Goal: Task Accomplishment & Management: Manage account settings

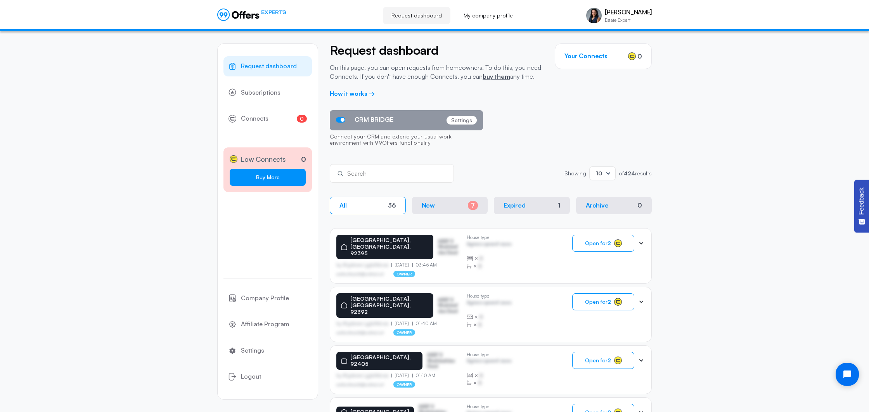
click at [269, 174] on link "Buy More" at bounding box center [268, 177] width 76 height 17
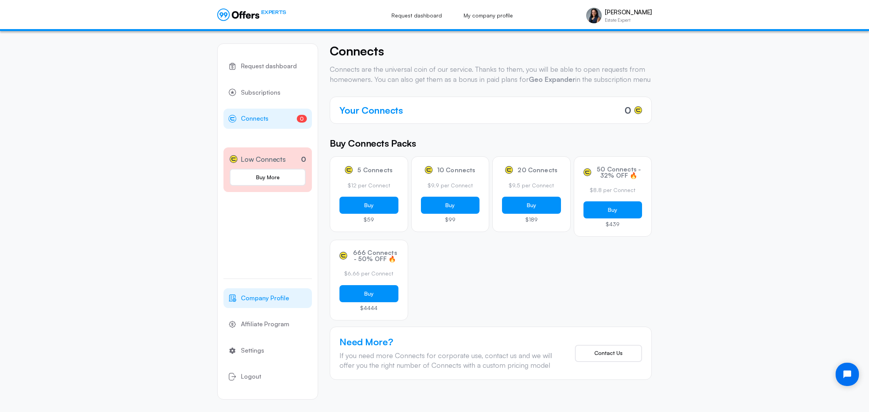
click at [272, 298] on span "Company Profile" at bounding box center [265, 298] width 48 height 10
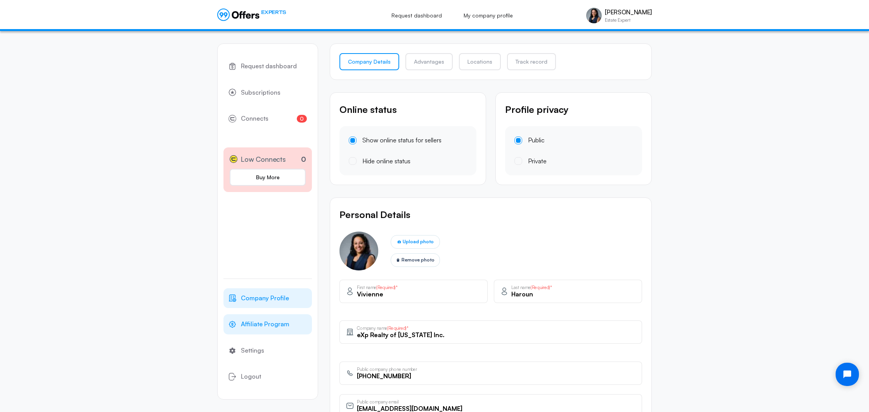
click at [267, 322] on span "Affiliate Program" at bounding box center [265, 324] width 49 height 10
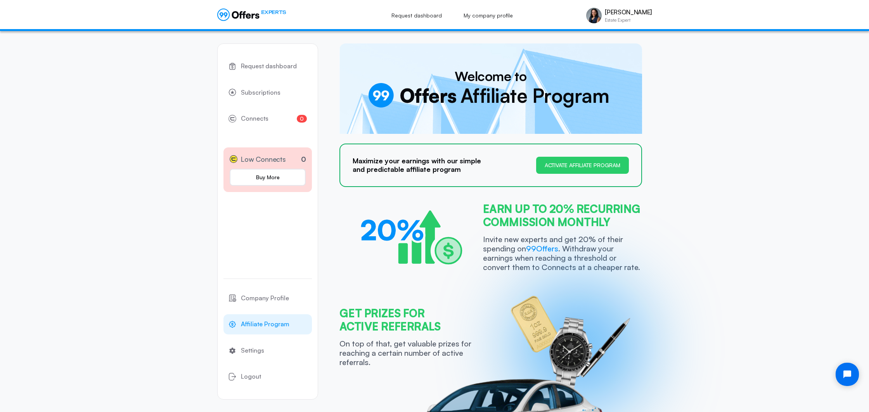
click at [233, 18] on icon at bounding box center [238, 15] width 42 height 12
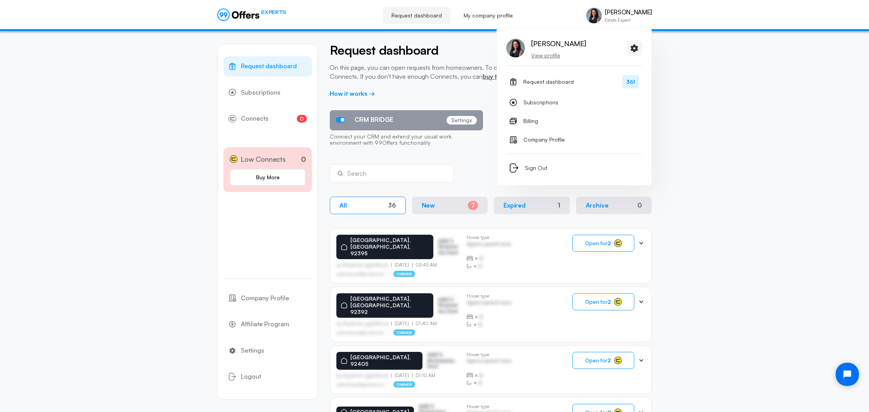
click at [628, 13] on p "[PERSON_NAME]" at bounding box center [628, 12] width 47 height 7
click at [600, 16] on img at bounding box center [594, 16] width 16 height 16
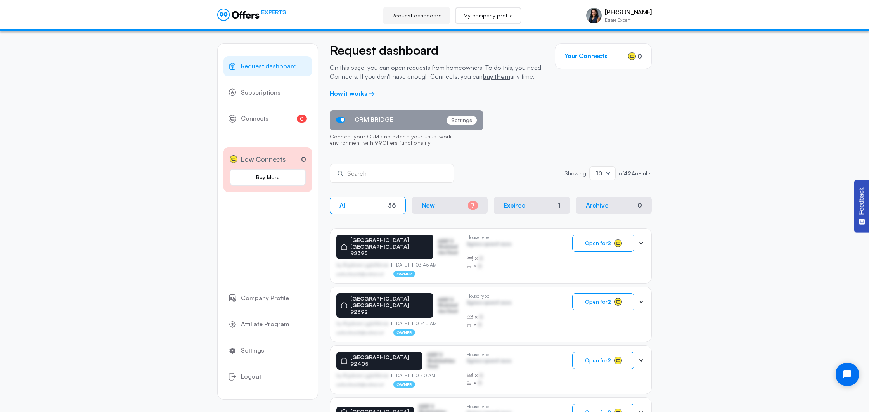
click at [498, 17] on link "My company profile" at bounding box center [488, 15] width 66 height 17
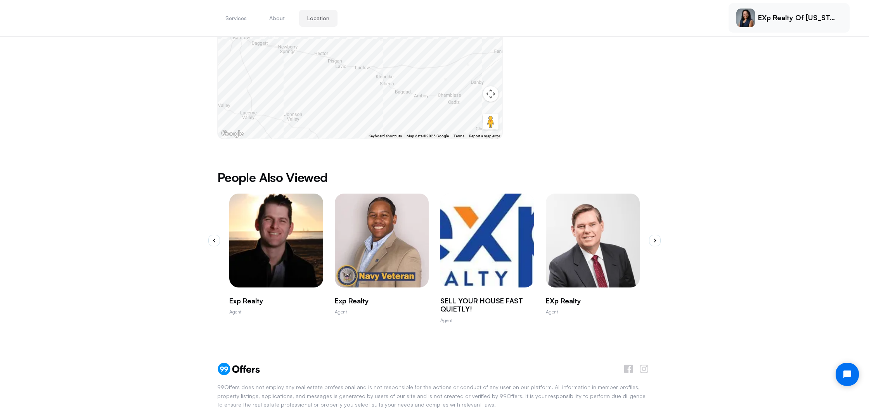
scroll to position [329, 0]
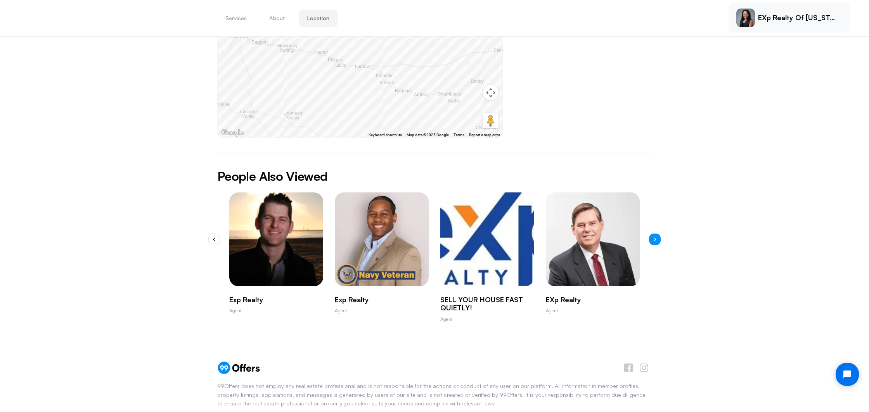
click at [654, 238] on icon "button" at bounding box center [655, 239] width 2 height 3
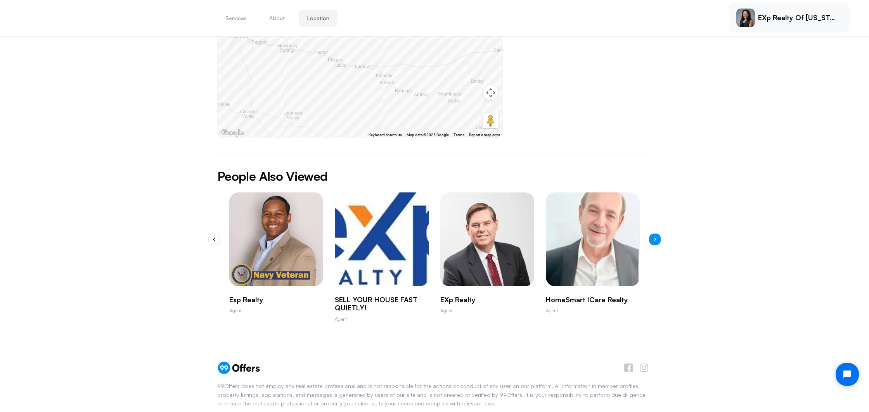
click at [654, 238] on icon "button" at bounding box center [655, 239] width 2 height 3
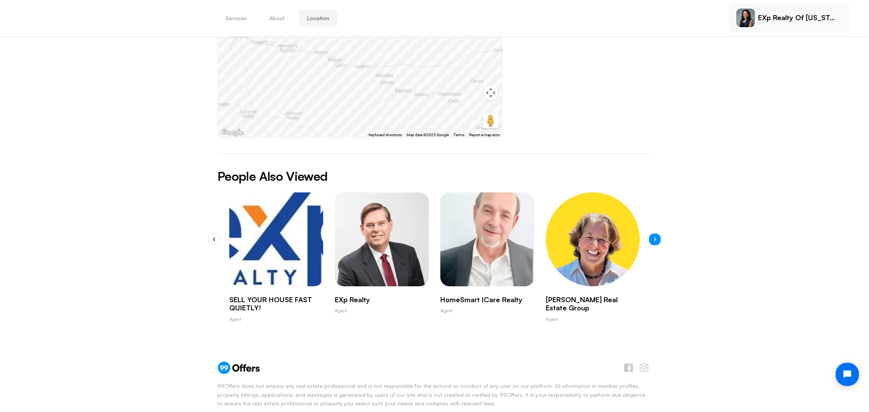
click at [654, 238] on icon "button" at bounding box center [655, 239] width 2 height 3
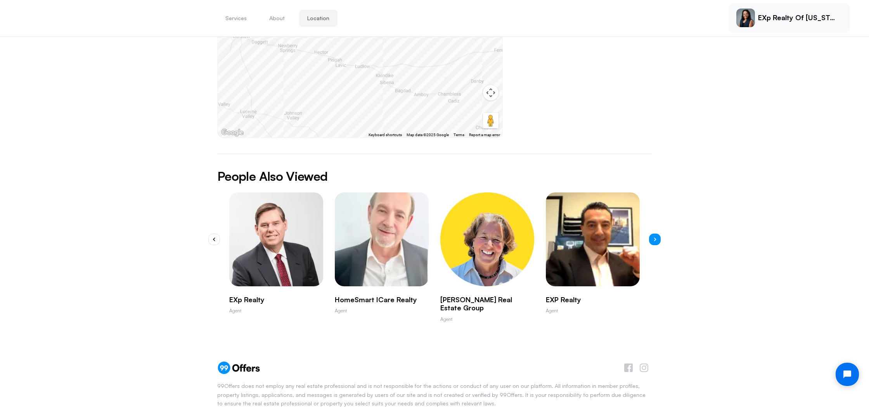
click at [654, 238] on icon "button" at bounding box center [655, 239] width 2 height 3
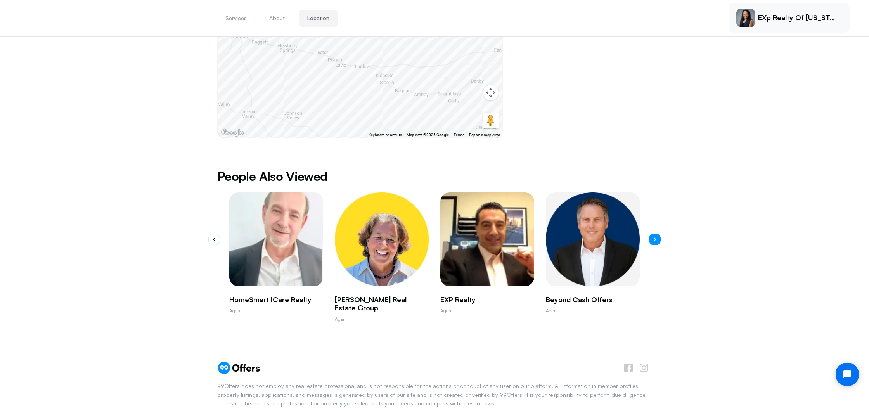
click at [654, 238] on icon "button" at bounding box center [655, 239] width 2 height 3
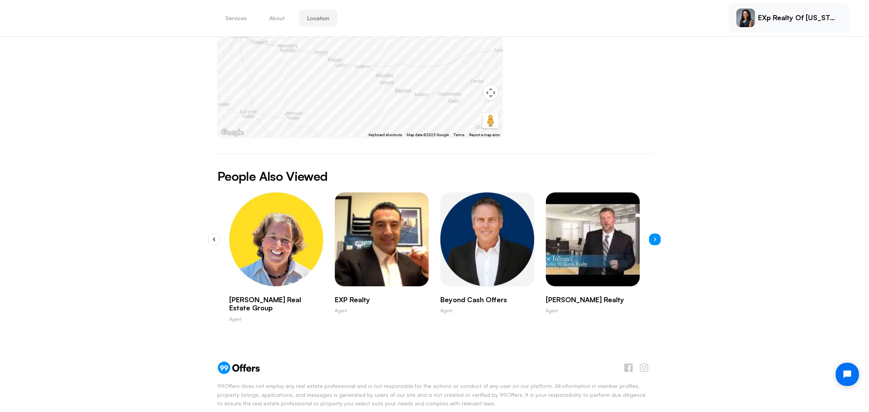
click at [654, 238] on icon "button" at bounding box center [655, 239] width 2 height 3
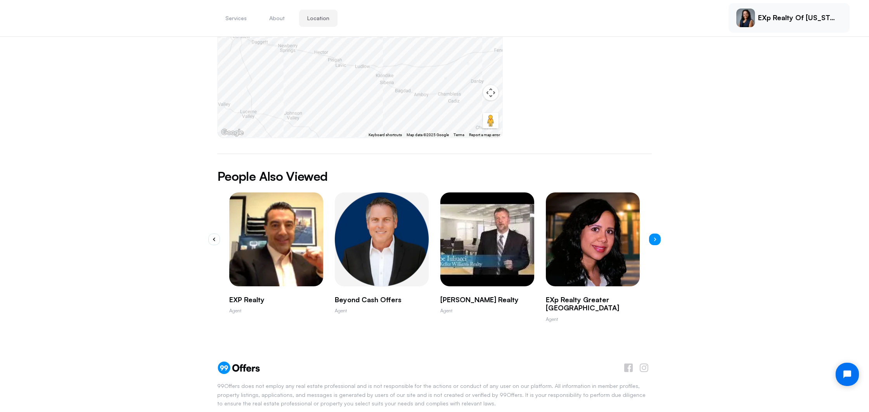
click at [654, 238] on icon "button" at bounding box center [655, 239] width 2 height 3
click at [656, 238] on icon "button" at bounding box center [655, 240] width 3 height 4
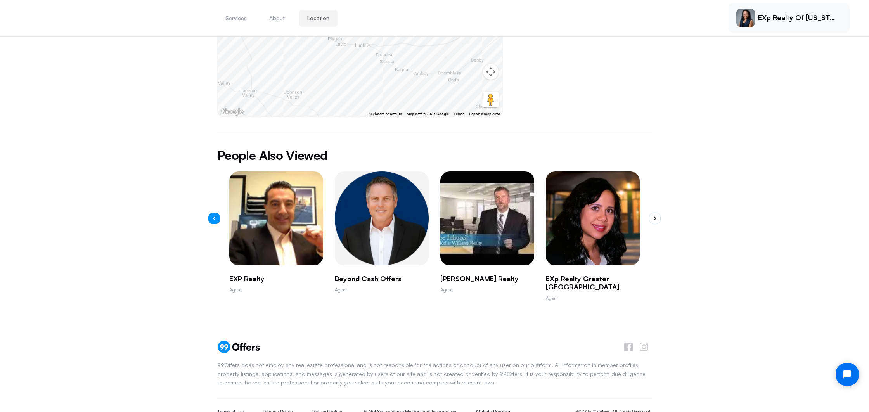
click at [213, 217] on icon "button" at bounding box center [214, 219] width 3 height 4
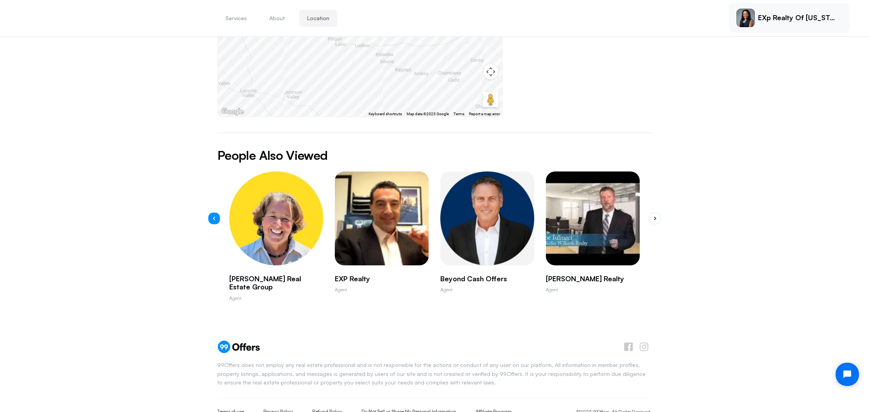
click at [213, 217] on icon "button" at bounding box center [214, 219] width 3 height 4
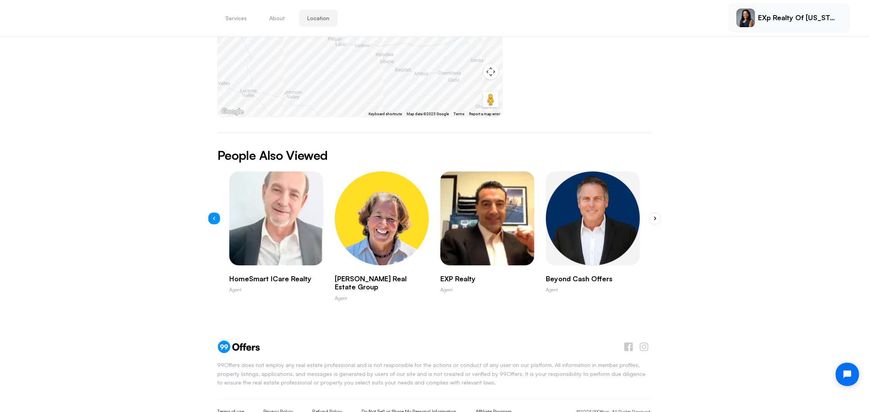
click at [213, 217] on icon "button" at bounding box center [214, 219] width 3 height 4
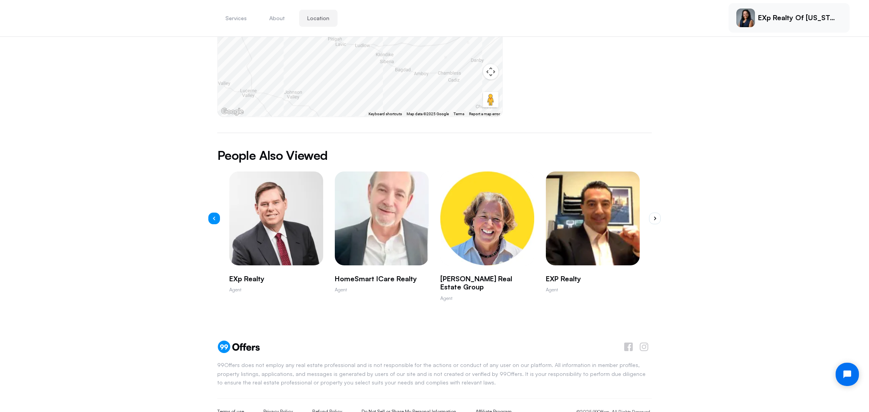
click at [213, 217] on icon "button" at bounding box center [214, 219] width 3 height 4
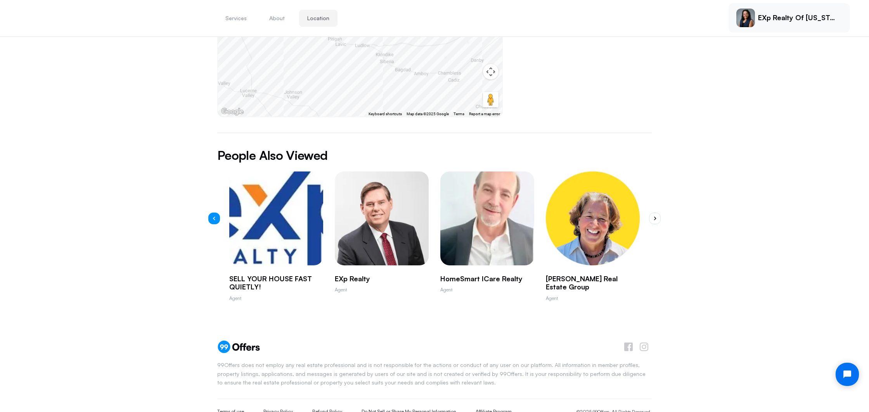
click at [213, 217] on icon "button" at bounding box center [214, 219] width 3 height 4
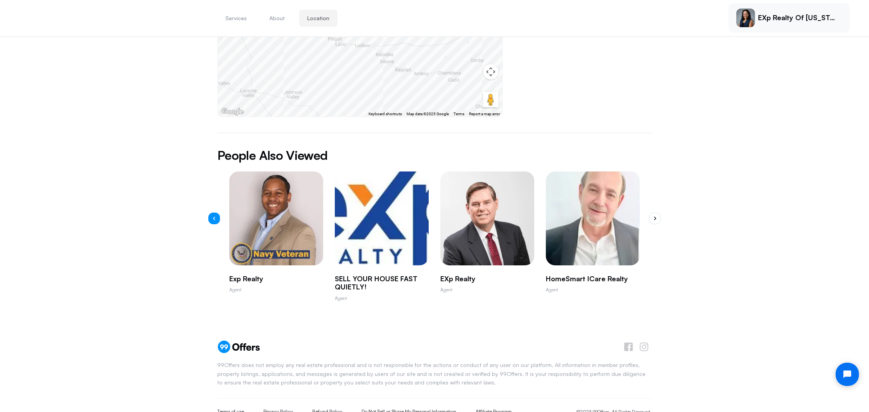
click at [213, 217] on icon "button" at bounding box center [214, 219] width 3 height 4
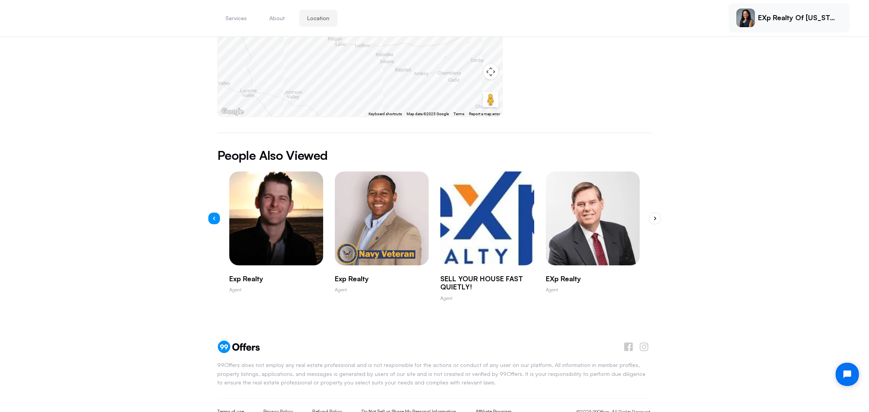
click at [213, 217] on icon "button" at bounding box center [214, 219] width 3 height 4
click at [281, 200] on img "1 / 10" at bounding box center [276, 218] width 103 height 103
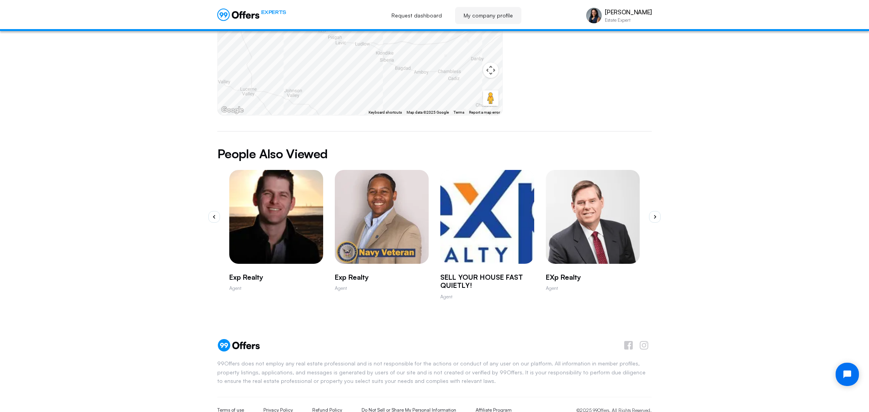
scroll to position [0, 0]
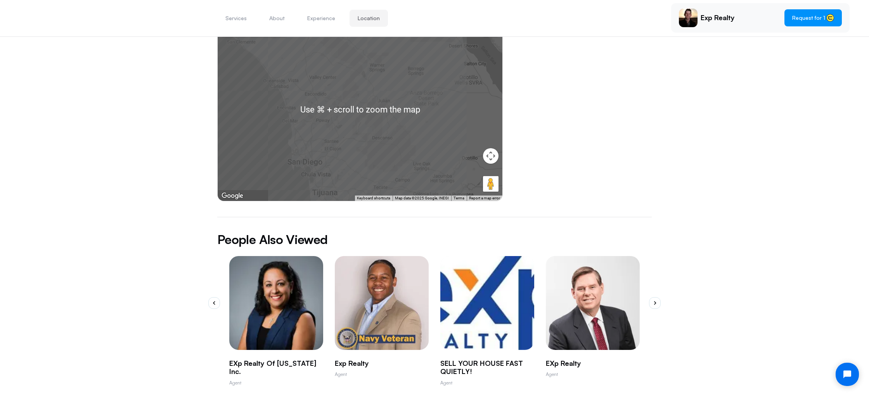
scroll to position [366, 0]
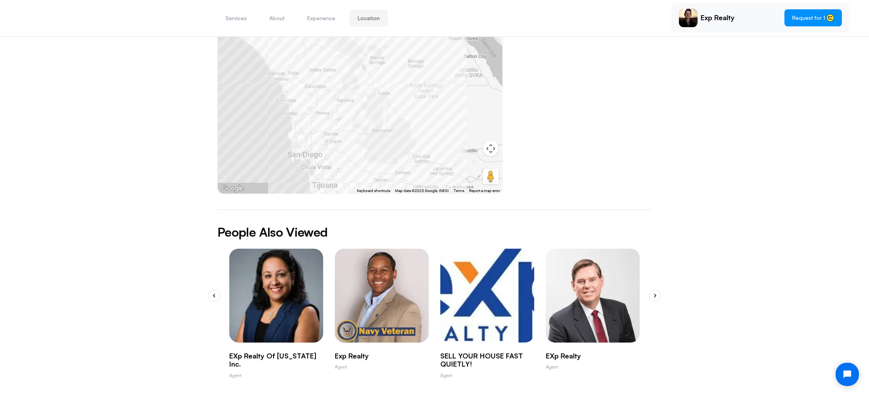
click at [261, 254] on img "1 / 10" at bounding box center [276, 295] width 103 height 103
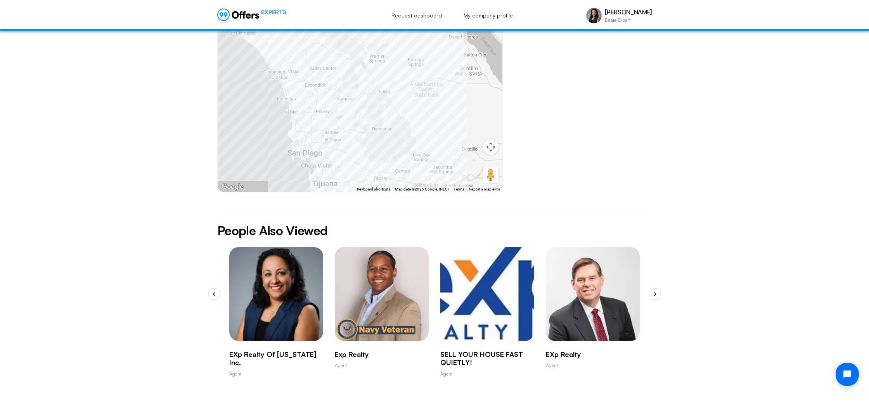
scroll to position [0, 0]
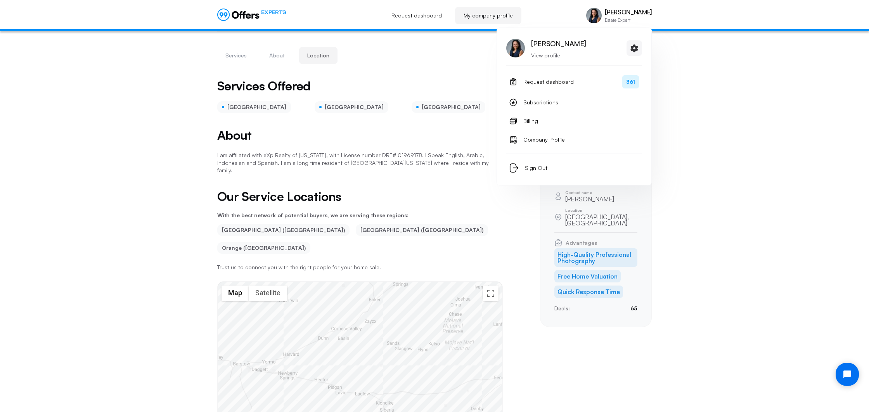
click at [621, 18] on p "Estate Expert" at bounding box center [628, 20] width 47 height 5
click at [540, 56] on p "View profile" at bounding box center [558, 56] width 55 height 8
click at [543, 55] on p "View profile" at bounding box center [558, 56] width 55 height 8
click at [638, 47] on icon at bounding box center [634, 48] width 7 height 8
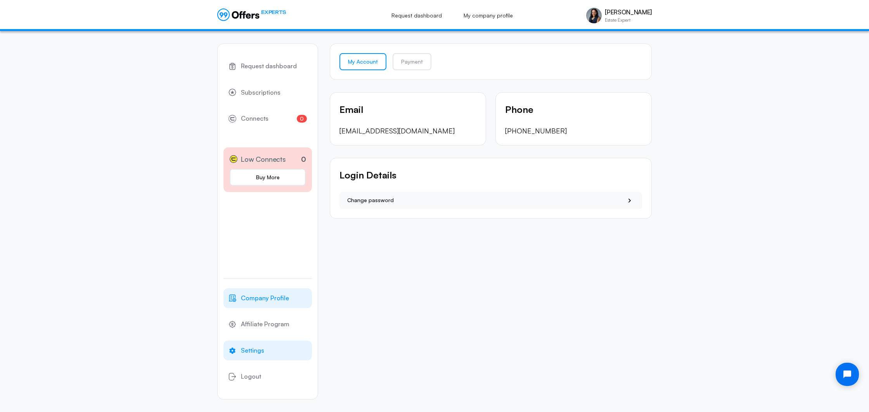
click at [266, 299] on span "Company Profile" at bounding box center [265, 298] width 48 height 10
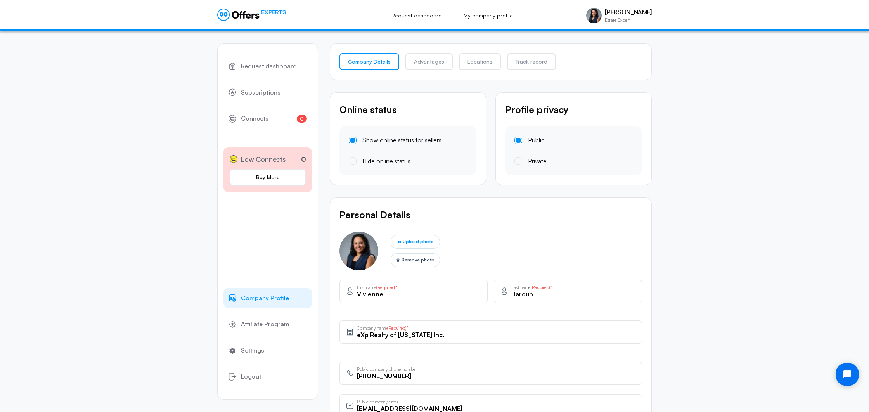
drag, startPoint x: 397, startPoint y: 335, endPoint x: 449, endPoint y: 338, distance: 51.7
click at [449, 338] on input "eXp Realty of California Inc." at bounding box center [496, 335] width 279 height 9
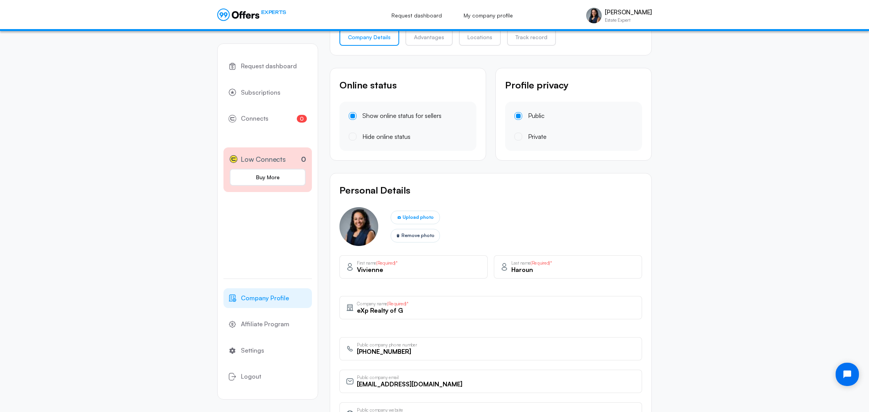
scroll to position [27, 0]
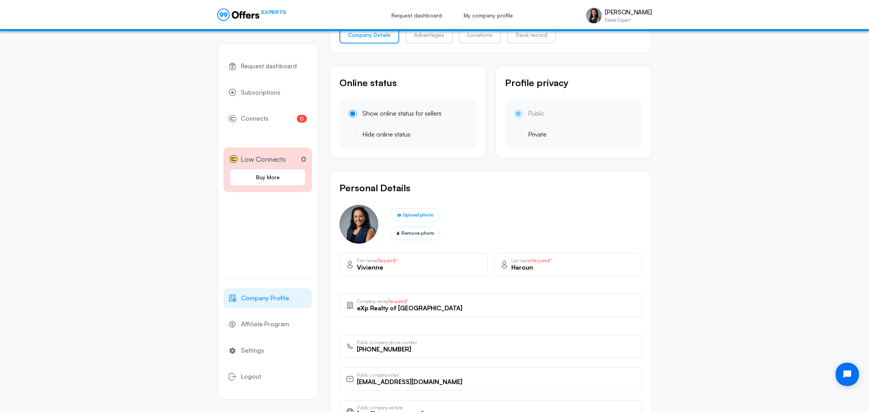
click at [461, 328] on div "Personal Details Upload photo Remove photo Vivienne First name (Required)* 9 / …" at bounding box center [491, 318] width 322 height 295
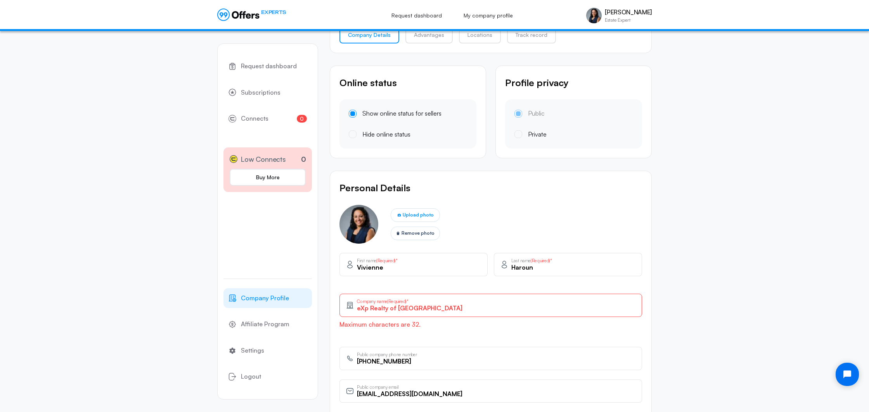
click at [469, 310] on input "eXp Realty of Greater Los Angeles" at bounding box center [496, 308] width 279 height 9
click at [473, 309] on input "eXp Realty of Greater Los Angeles" at bounding box center [496, 308] width 279 height 9
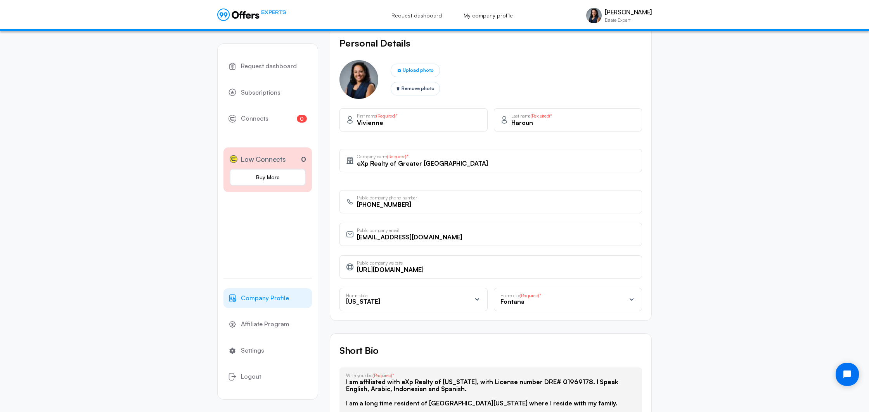
scroll to position [179, 0]
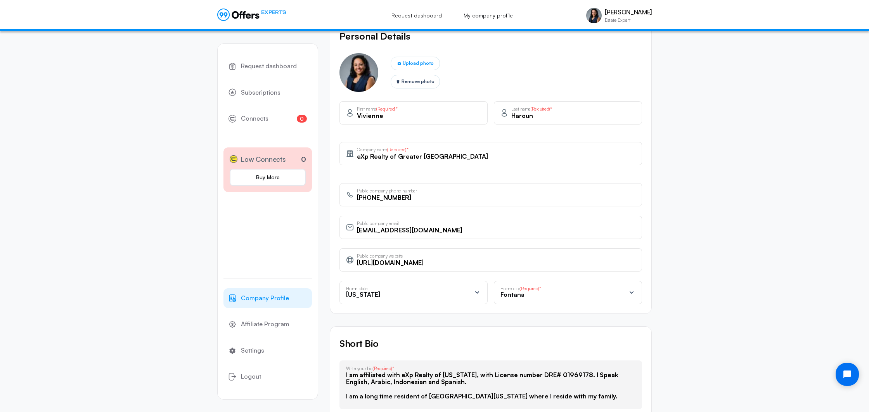
drag, startPoint x: 425, startPoint y: 158, endPoint x: 460, endPoint y: 158, distance: 34.9
click at [460, 158] on input "eXp Realty of Greater Los Angele" at bounding box center [496, 156] width 279 height 9
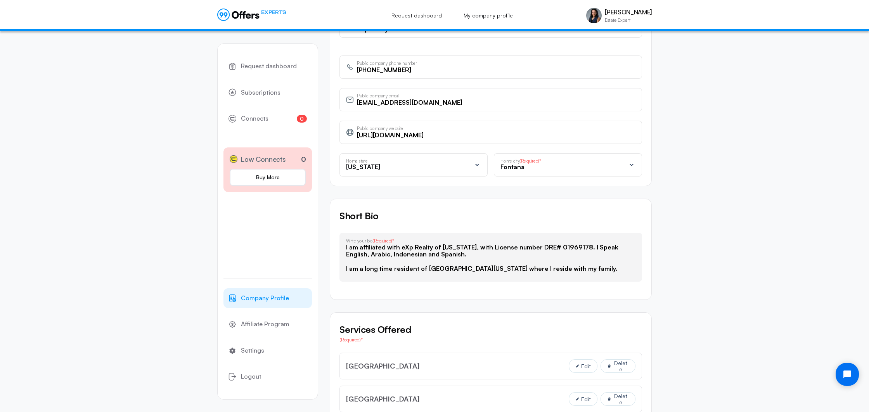
scroll to position [307, 0]
type input "eXp Realty of Greater LA"
drag, startPoint x: 441, startPoint y: 246, endPoint x: 469, endPoint y: 246, distance: 27.9
click at [469, 246] on textarea "I am affiliated with eXp Realty of California, with License number DRE# 0196917…" at bounding box center [491, 258] width 290 height 31
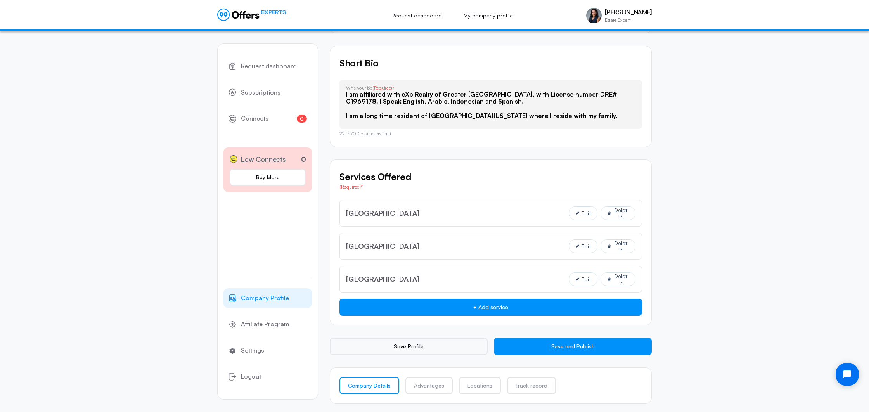
scroll to position [463, 0]
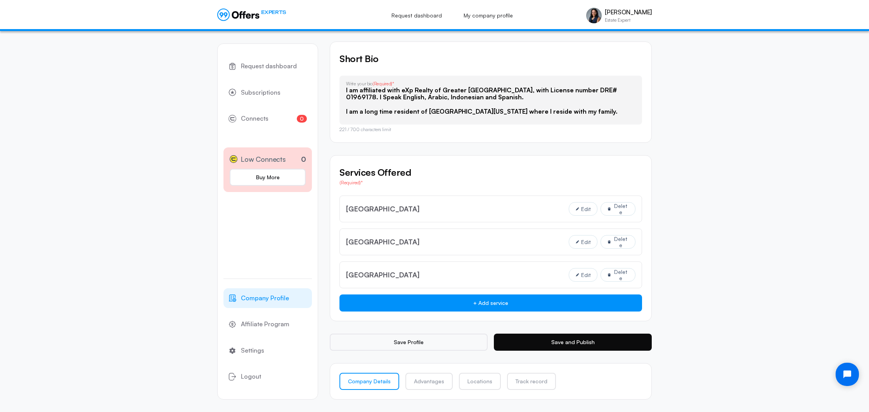
type textarea "I am affiliated with eXp Realty of Greater Los Angeles, with License number DRE…"
click at [563, 338] on button "Save and Publish" at bounding box center [573, 342] width 158 height 17
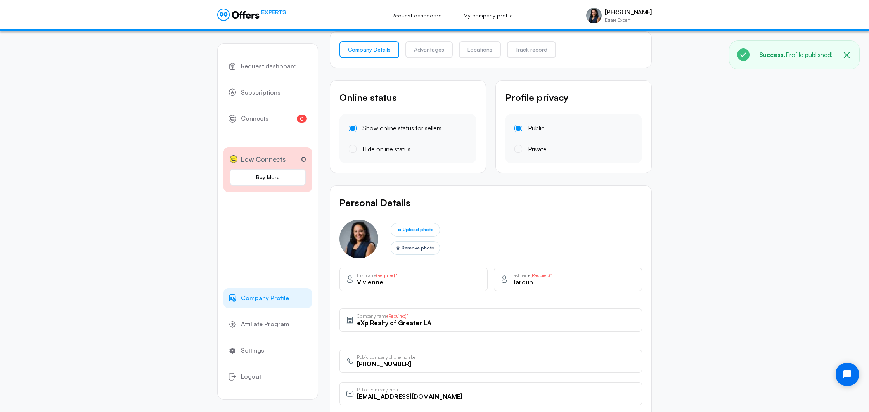
scroll to position [0, 0]
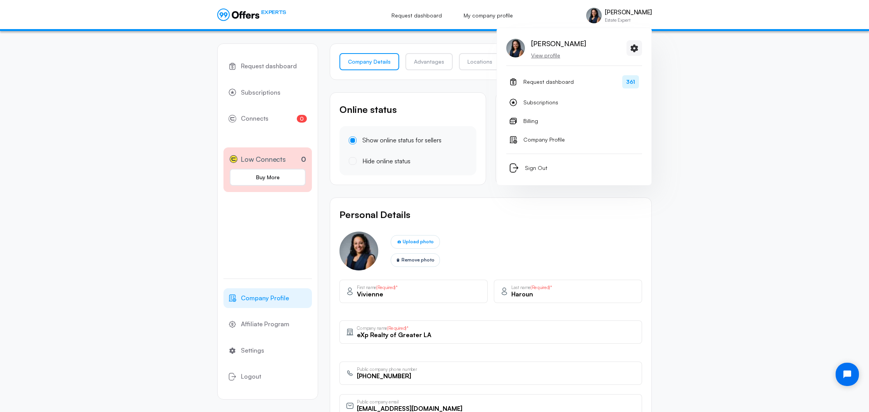
click at [542, 57] on p "View profile" at bounding box center [558, 56] width 55 height 8
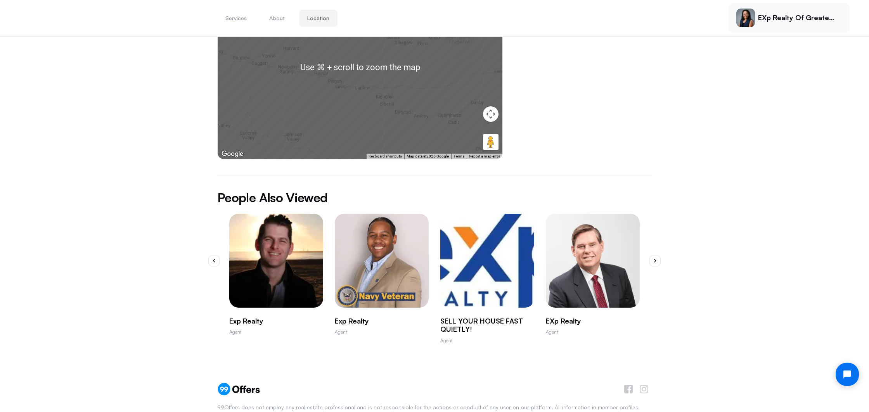
scroll to position [313, 0]
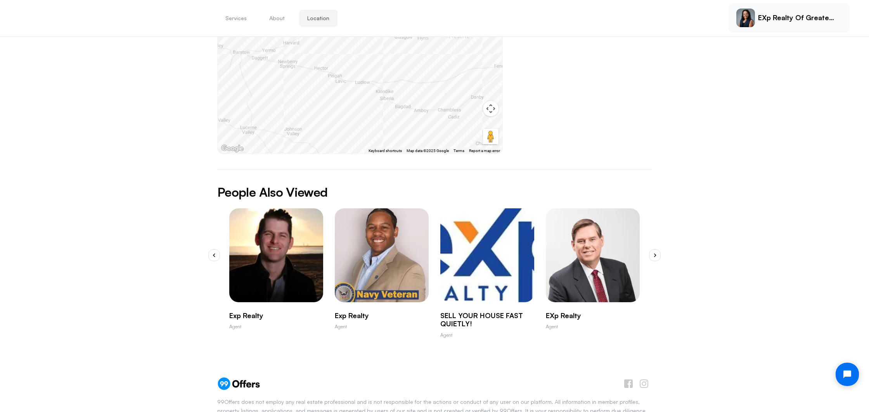
click at [380, 224] on img "2 / 10" at bounding box center [381, 255] width 103 height 103
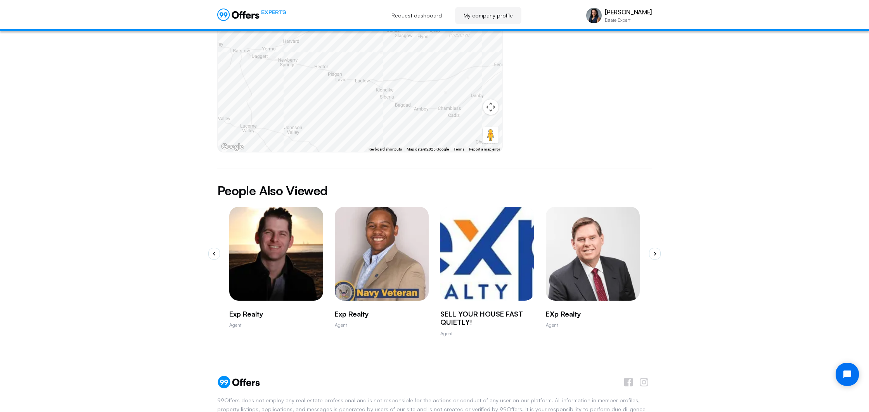
scroll to position [0, 0]
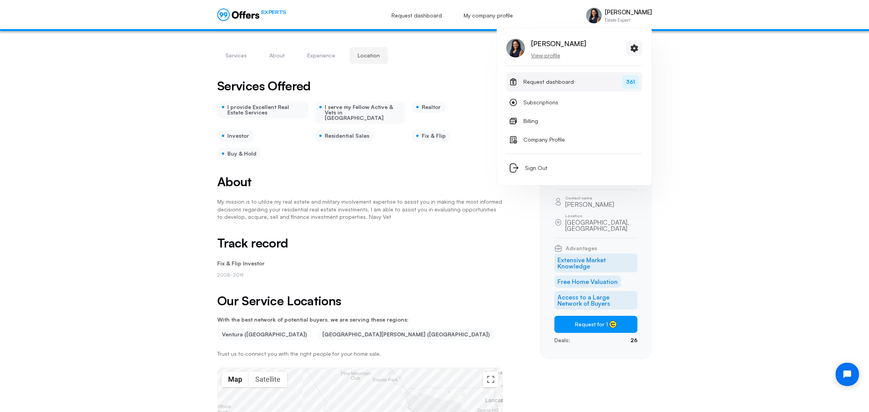
click at [546, 81] on span "Request dashboard" at bounding box center [549, 81] width 50 height 9
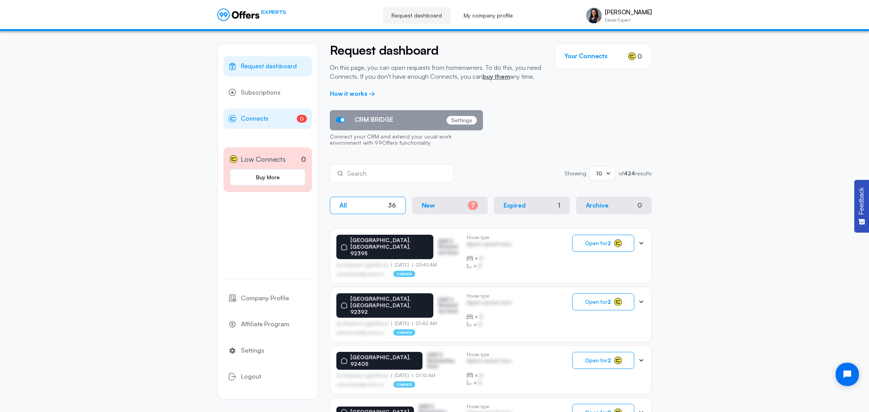
click at [261, 120] on span "Connects" at bounding box center [255, 119] width 28 height 10
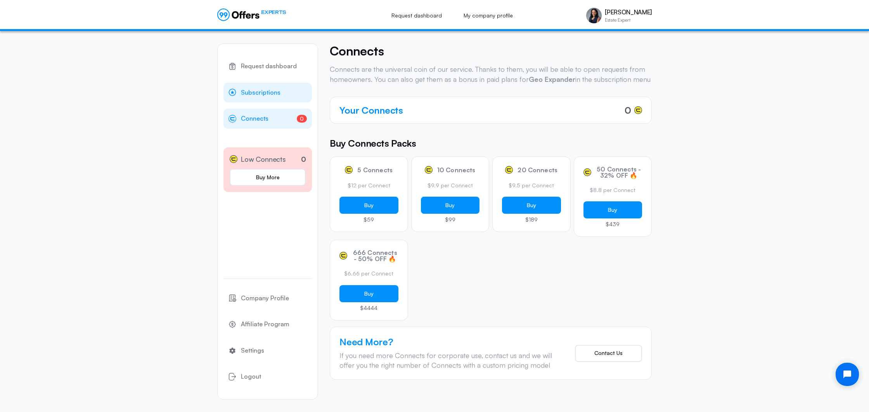
click at [265, 95] on span "Subscriptions" at bounding box center [261, 93] width 40 height 10
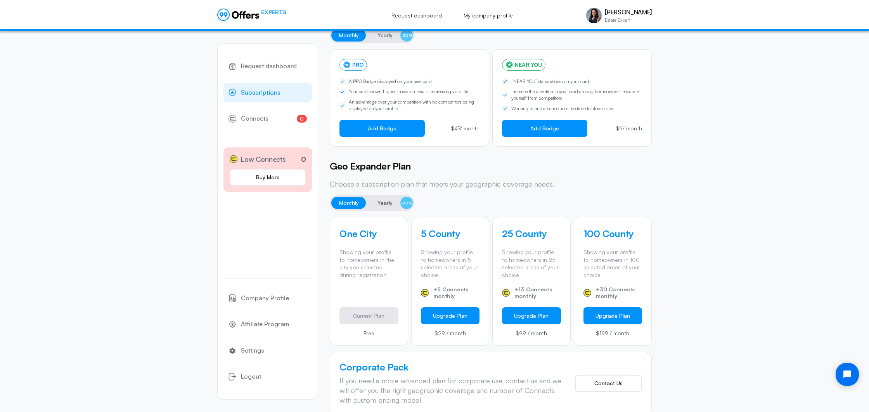
scroll to position [80, 0]
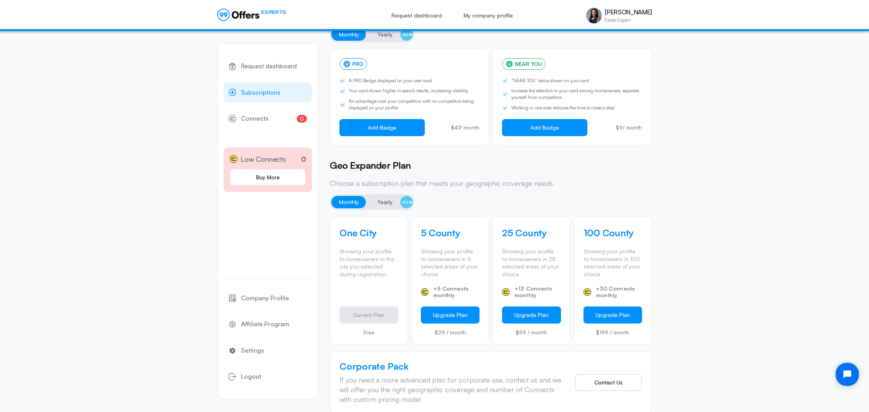
click at [517, 238] on h4 "25 County" at bounding box center [531, 233] width 59 height 14
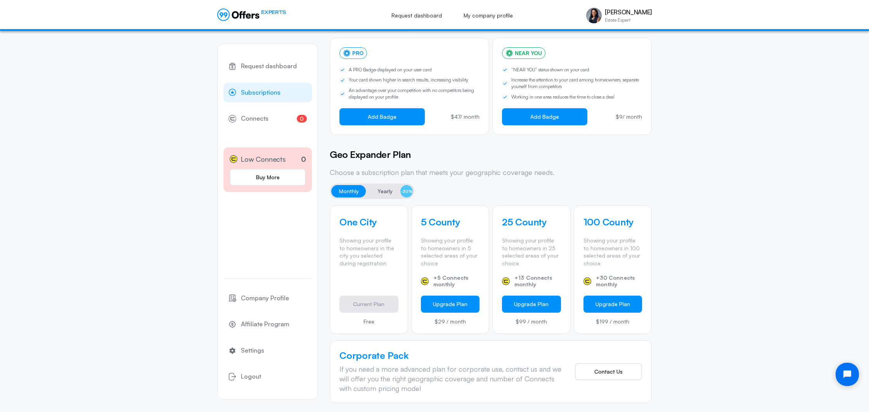
scroll to position [43, 0]
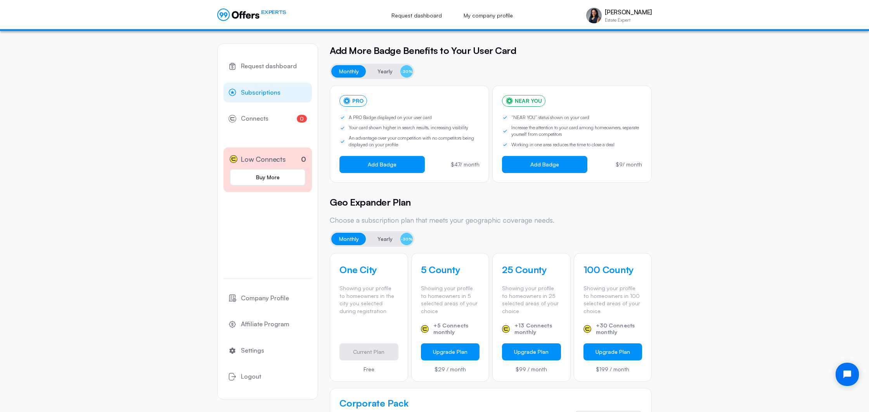
click at [385, 239] on span "Yearly" at bounding box center [385, 238] width 15 height 9
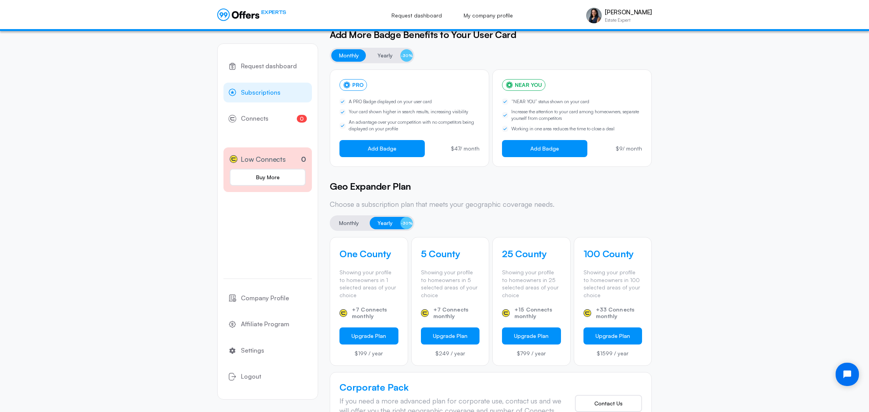
scroll to position [60, 0]
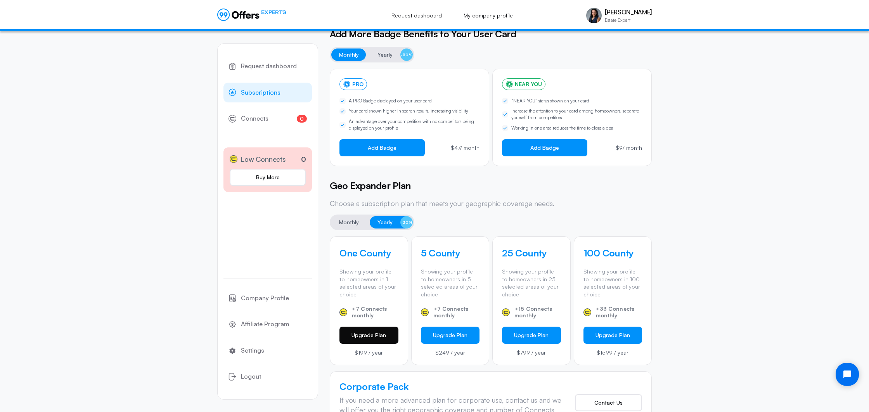
click at [370, 337] on button "Upgrade Plan" at bounding box center [369, 335] width 59 height 17
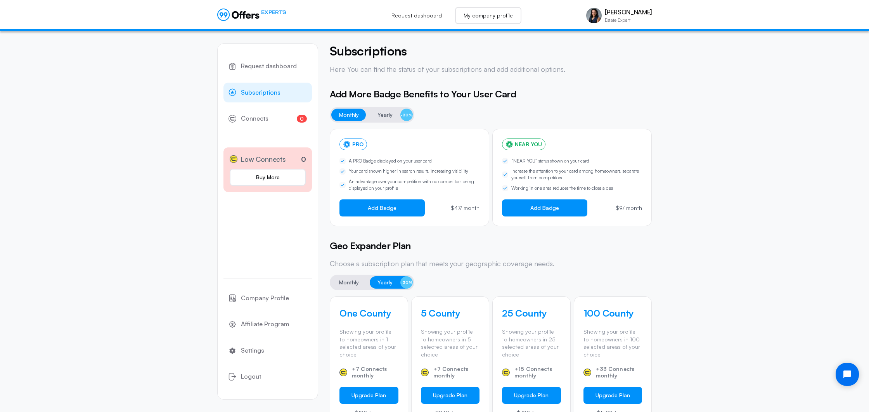
click at [473, 16] on link "My company profile" at bounding box center [488, 15] width 66 height 17
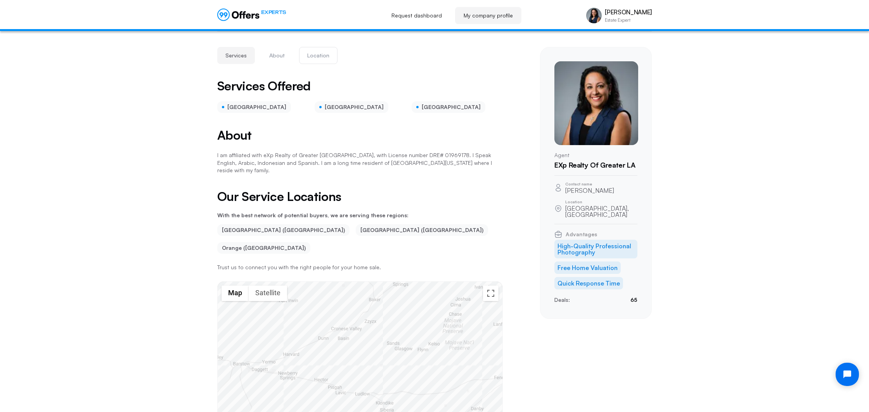
click at [311, 58] on button "Location" at bounding box center [318, 55] width 38 height 17
click at [485, 17] on link "My company profile" at bounding box center [488, 15] width 66 height 17
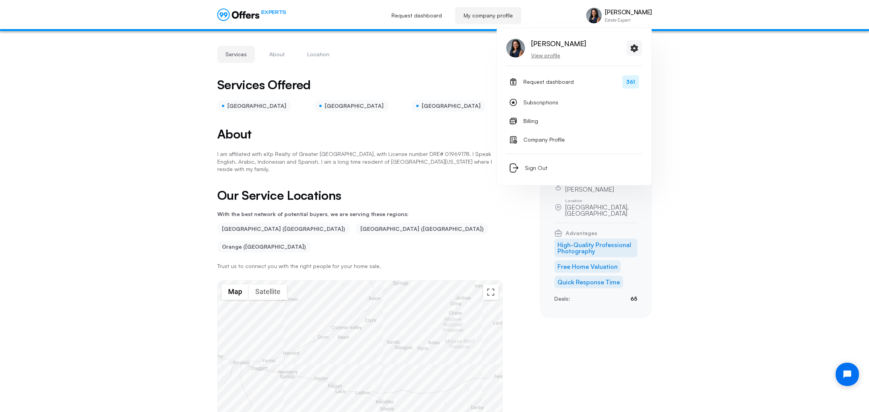
scroll to position [0, 0]
click at [607, 17] on div "Vivienne Haroun Estate Expert" at bounding box center [619, 16] width 66 height 16
click at [635, 49] on icon at bounding box center [634, 48] width 7 height 8
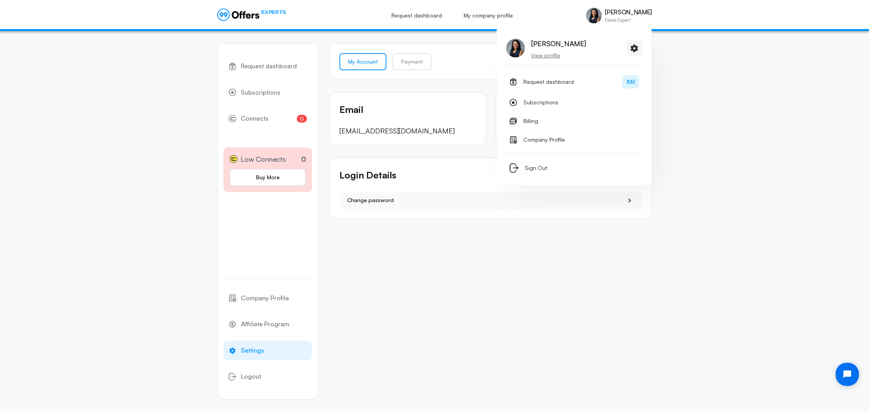
click at [541, 57] on p "View profile" at bounding box center [558, 56] width 55 height 8
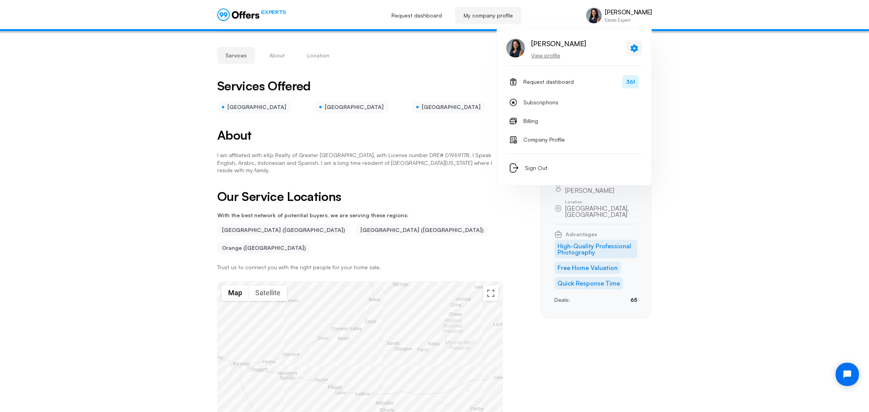
click at [635, 52] on icon at bounding box center [634, 48] width 7 height 8
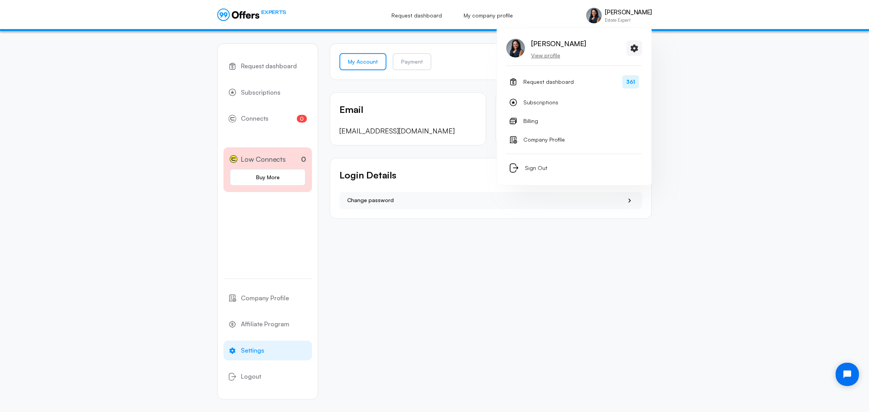
click at [539, 57] on p "View profile" at bounding box center [558, 56] width 55 height 8
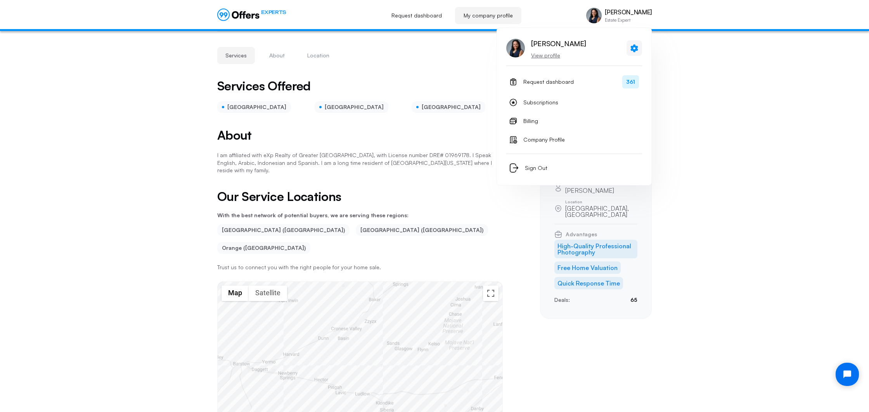
click at [633, 45] on icon at bounding box center [634, 48] width 7 height 8
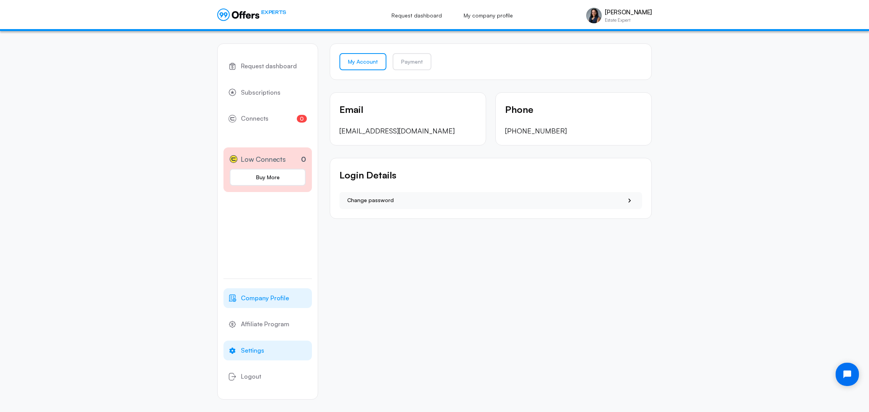
click at [279, 300] on span "Company Profile" at bounding box center [265, 298] width 48 height 10
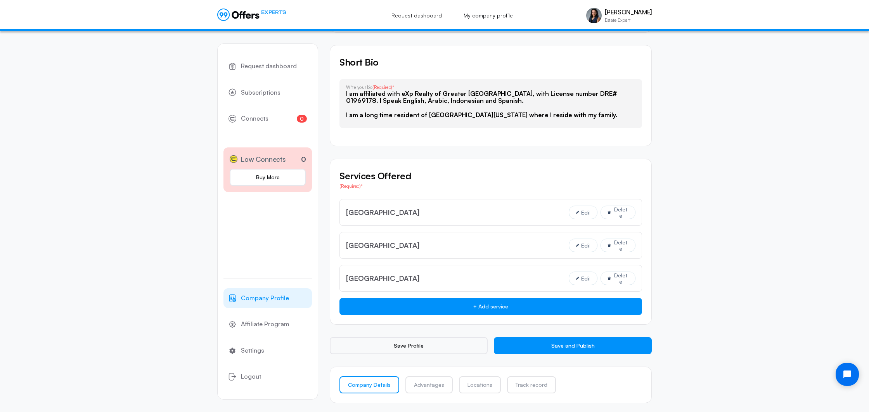
scroll to position [461, 0]
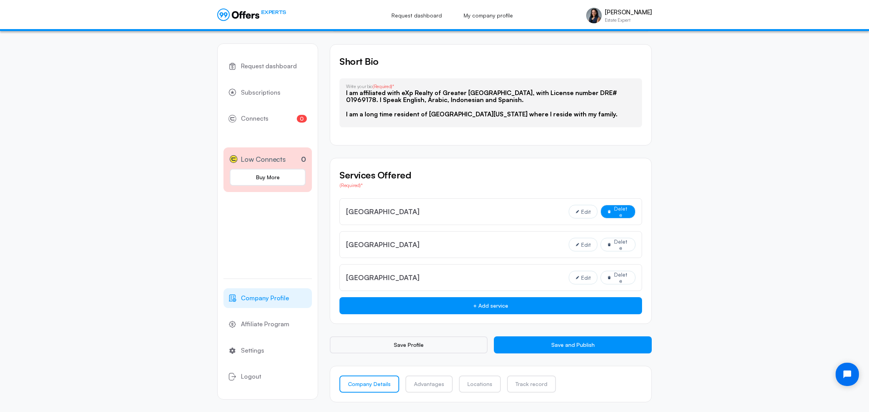
click at [612, 216] on button "Delete" at bounding box center [618, 212] width 35 height 14
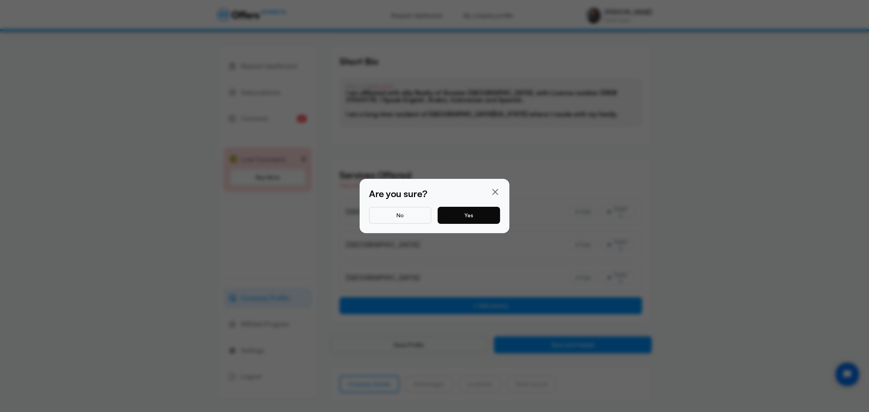
click at [446, 212] on button "Yes" at bounding box center [469, 215] width 62 height 17
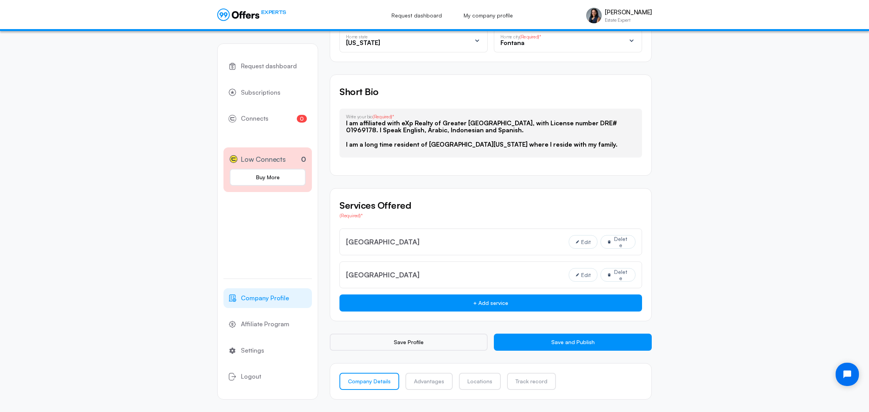
scroll to position [430, 0]
click at [615, 239] on span "Delete" at bounding box center [621, 242] width 16 height 12
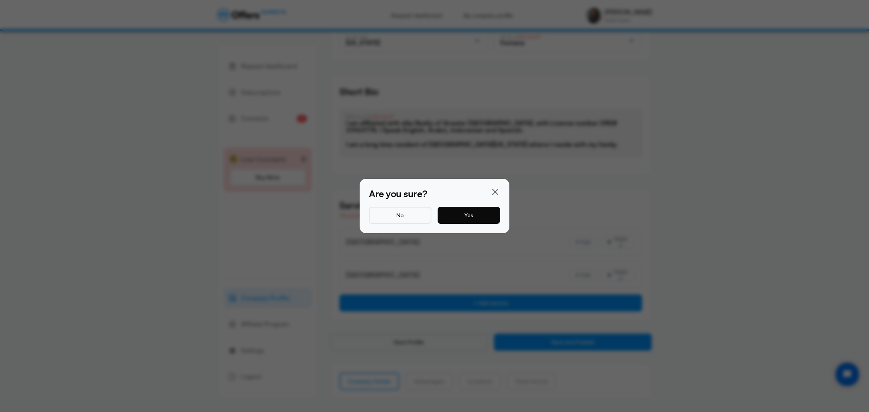
click at [465, 213] on button "Yes" at bounding box center [469, 215] width 62 height 17
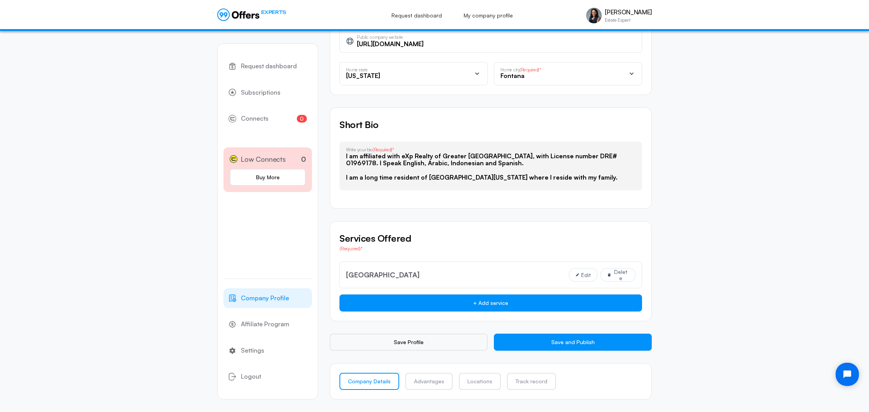
scroll to position [397, 0]
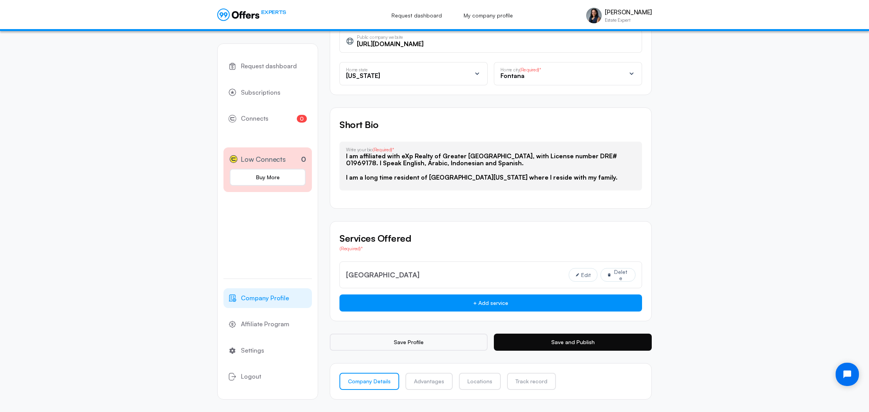
click at [570, 342] on button "Save and Publish" at bounding box center [573, 342] width 158 height 17
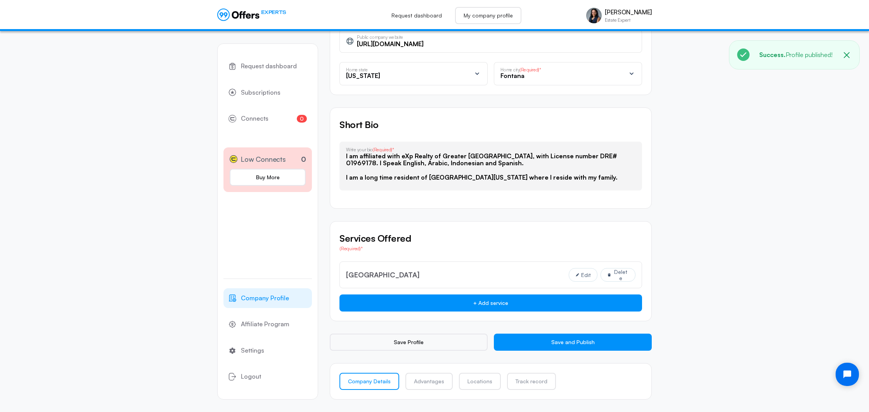
click at [485, 17] on link "My company profile" at bounding box center [488, 15] width 66 height 17
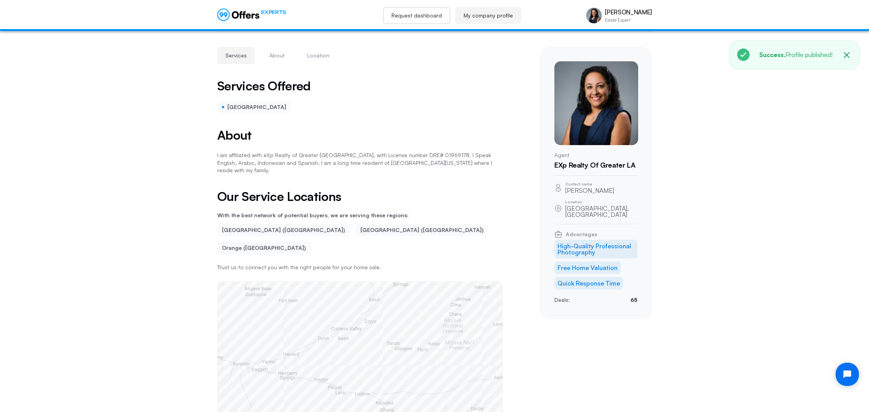
click at [420, 16] on link "Request dashboard" at bounding box center [417, 15] width 68 height 17
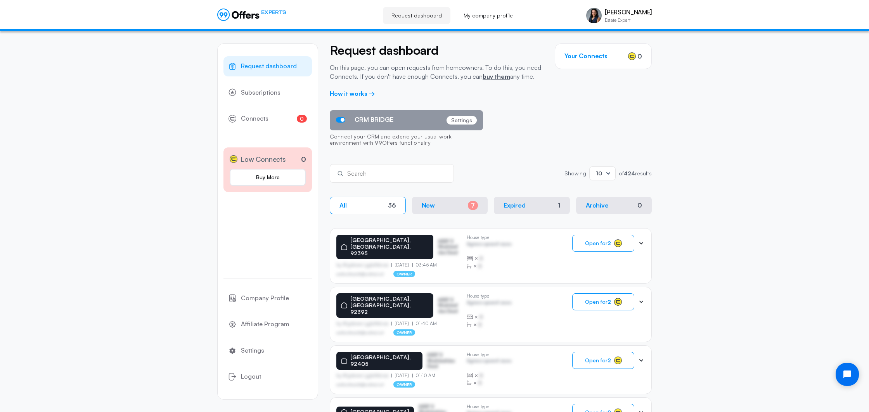
click at [243, 17] on icon at bounding box center [238, 15] width 42 height 12
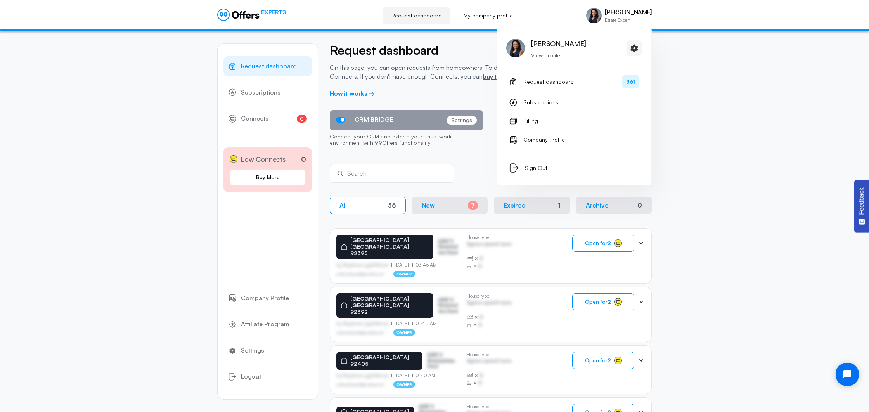
click at [609, 15] on p "[PERSON_NAME]" at bounding box center [628, 12] width 47 height 7
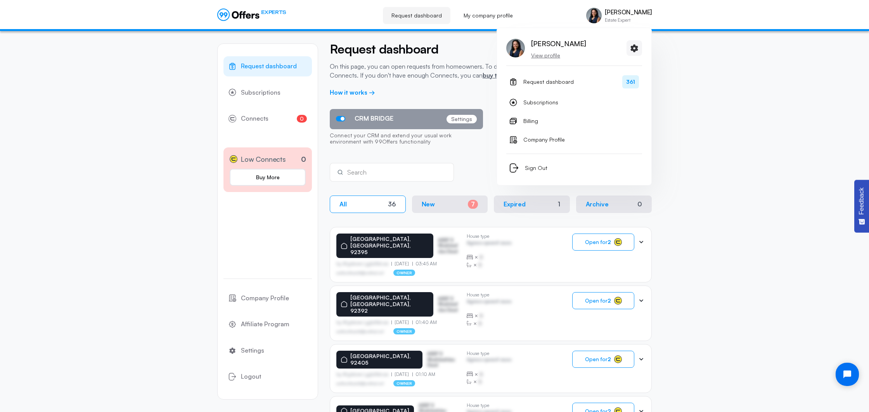
click at [537, 55] on p "View profile" at bounding box center [558, 56] width 55 height 8
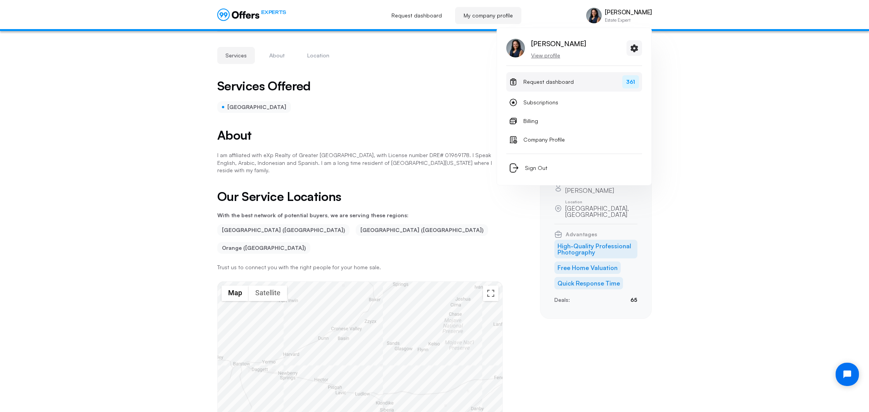
click at [633, 84] on span "361" at bounding box center [631, 81] width 17 height 13
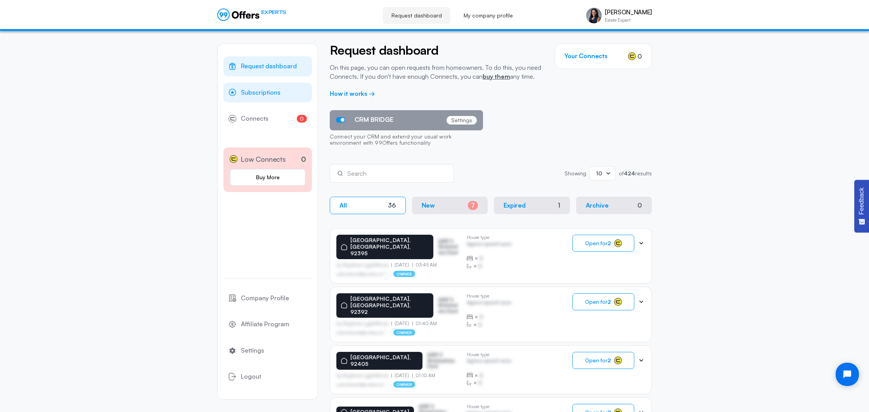
click at [258, 93] on span "Subscriptions" at bounding box center [261, 93] width 40 height 10
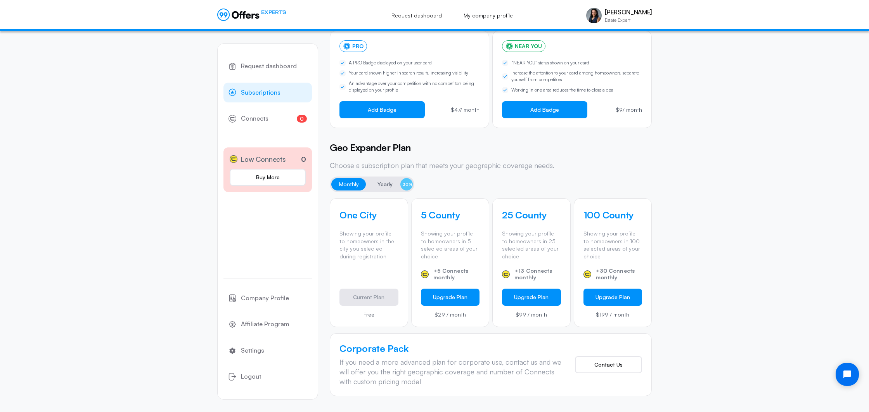
scroll to position [102, 0]
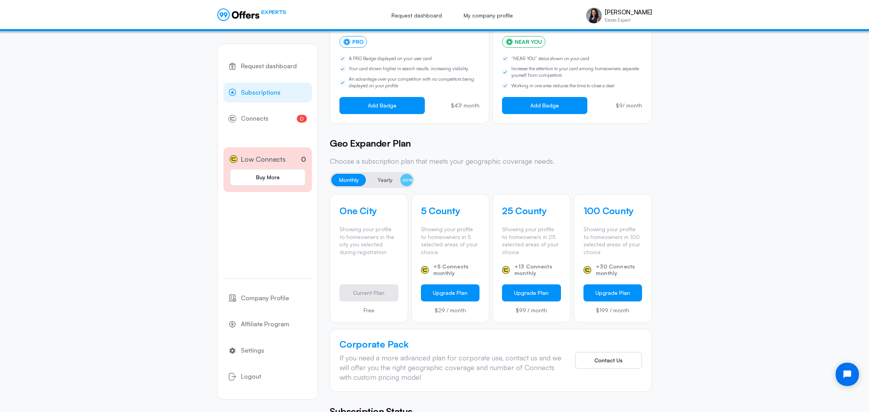
click at [384, 180] on span "Yearly" at bounding box center [385, 179] width 15 height 9
click at [340, 181] on span "Monthly" at bounding box center [349, 179] width 20 height 9
click at [378, 186] on button "Yearly -30%" at bounding box center [391, 180] width 43 height 12
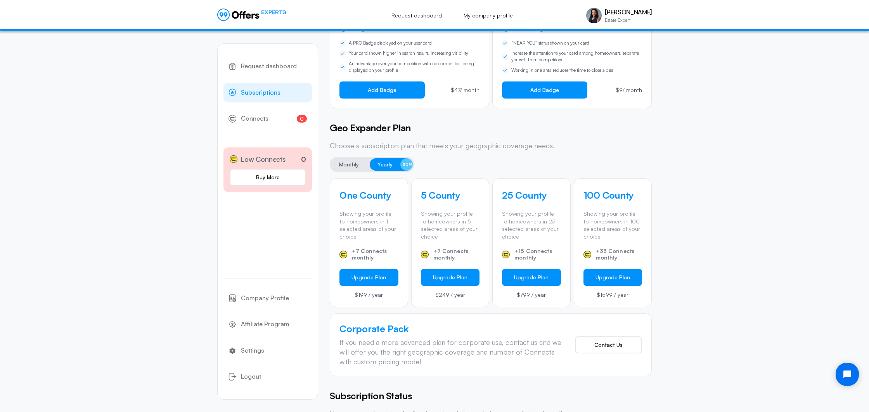
scroll to position [0, 0]
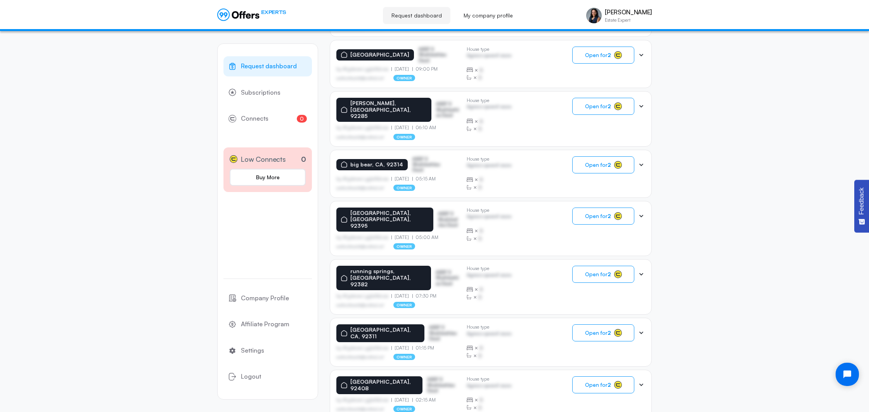
scroll to position [367, 0]
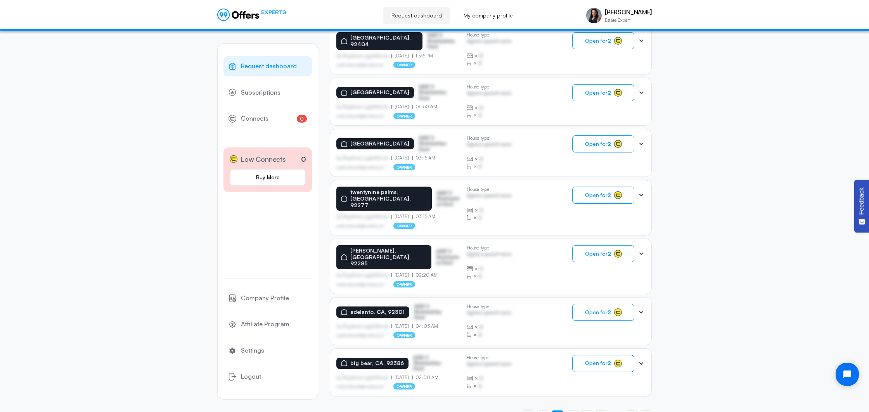
scroll to position [366, 0]
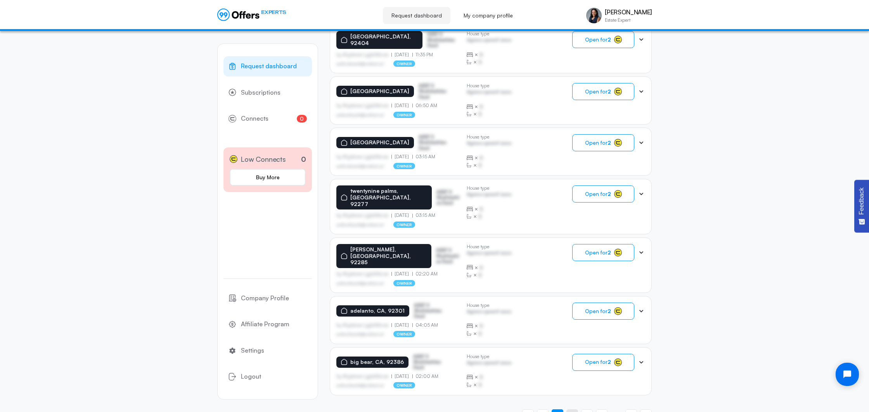
click at [573, 411] on span "3" at bounding box center [572, 414] width 3 height 7
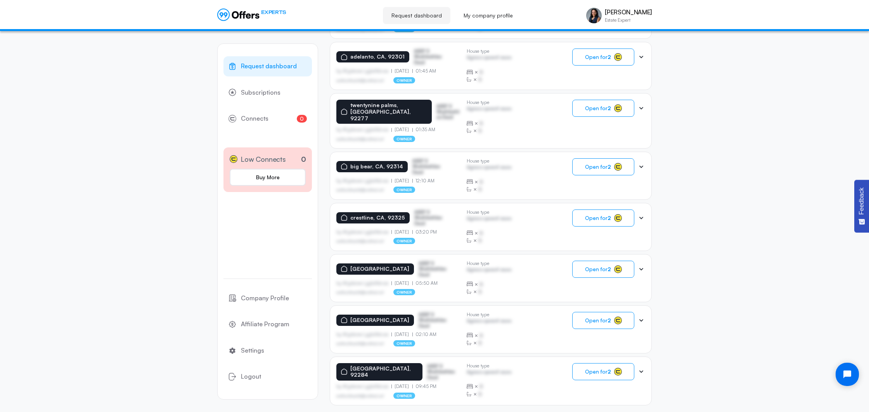
scroll to position [365, 0]
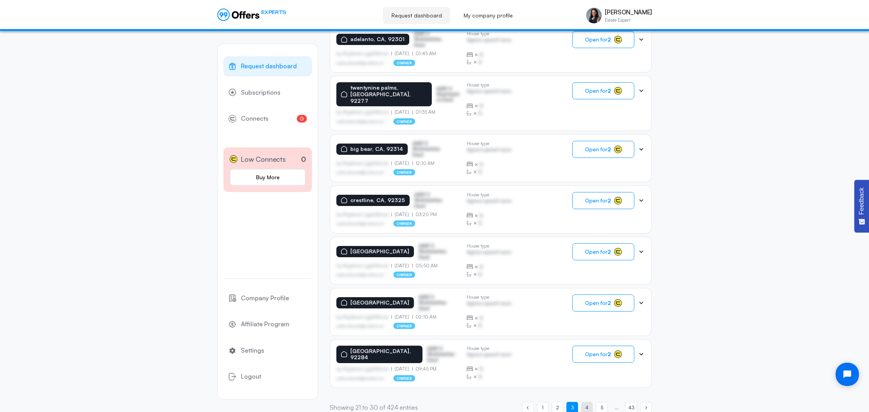
click at [587, 404] on span "4" at bounding box center [587, 407] width 3 height 7
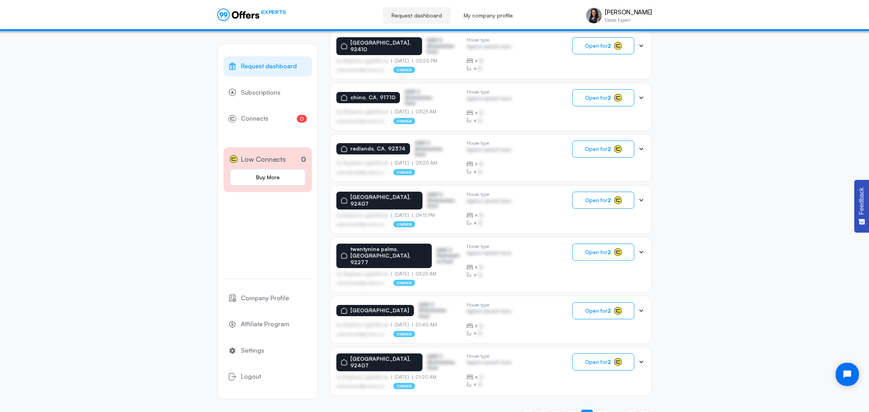
scroll to position [368, 0]
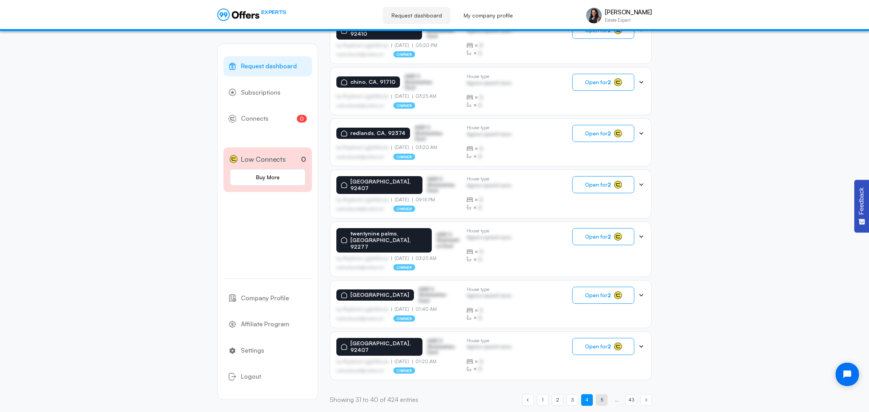
click at [601, 396] on span "5" at bounding box center [602, 399] width 3 height 7
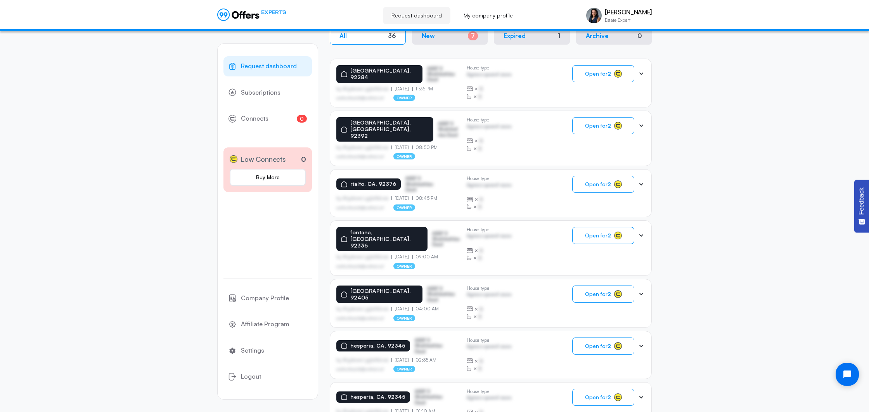
scroll to position [164, 0]
